Goal: Use online tool/utility: Use online tool/utility

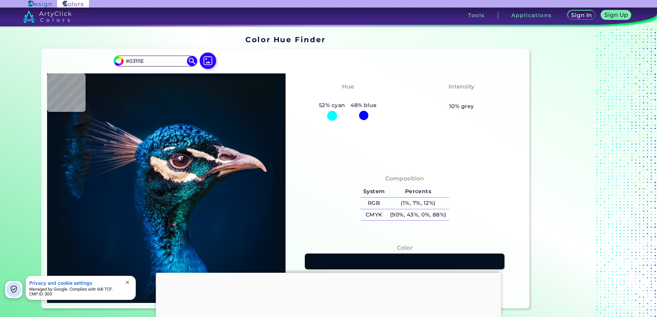
type input "#041b28"
type input "#041B28"
type input "#071323"
type input "#091523"
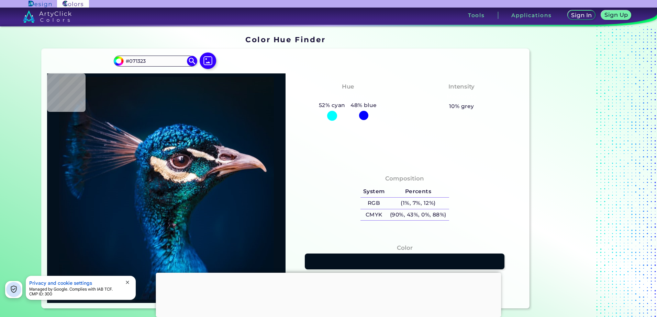
type input "#091523"
type input "#071725"
type input "#071923"
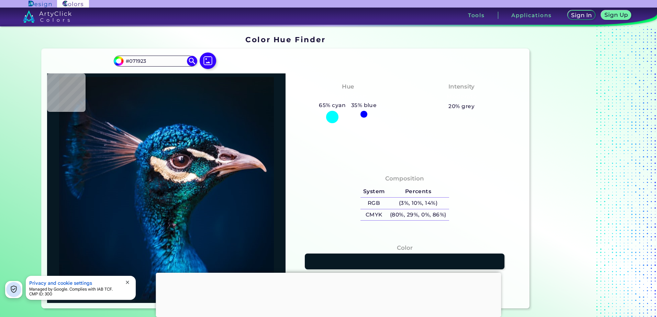
type input "#081923"
type input "#091823"
type input "#0a1920"
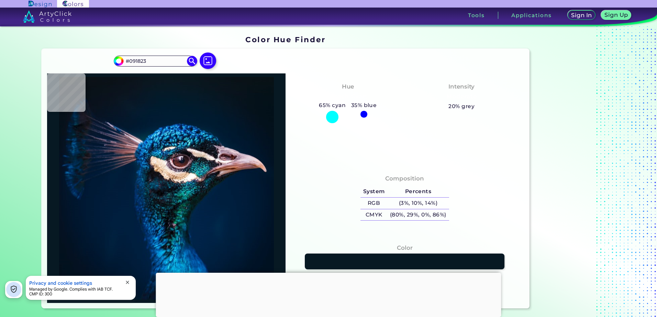
type input "#0A1920"
click at [207, 61] on img at bounding box center [208, 61] width 20 height 20
click at [0, 0] on input "file" at bounding box center [0, 0] width 0 height 0
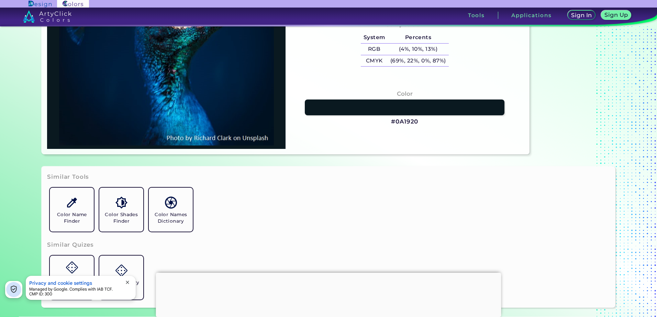
scroll to position [206, 0]
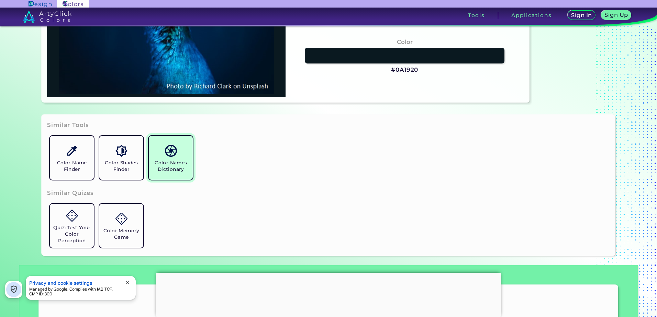
click at [148, 149] on link "Color Names Dictionary" at bounding box center [170, 157] width 49 height 49
